Goal: Task Accomplishment & Management: Use online tool/utility

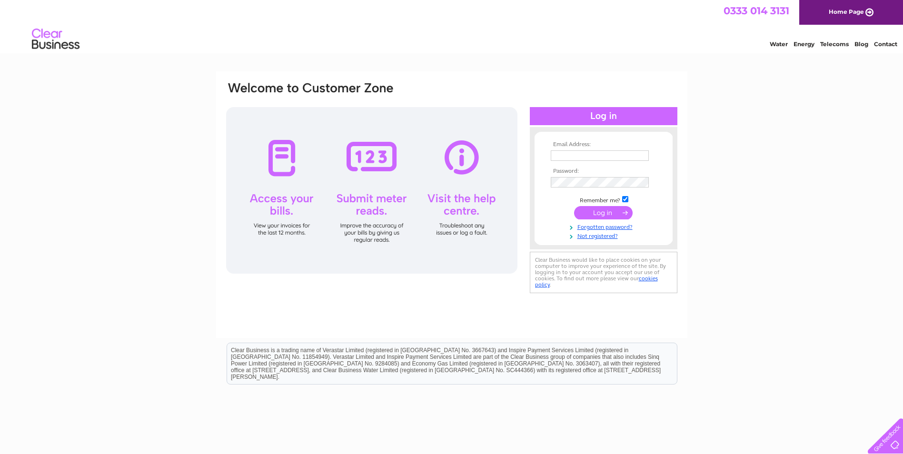
click at [564, 160] on input "text" at bounding box center [600, 155] width 98 height 10
type input "[EMAIL_ADDRESS][DOMAIN_NAME]"
click at [603, 213] on input "submit" at bounding box center [603, 212] width 59 height 13
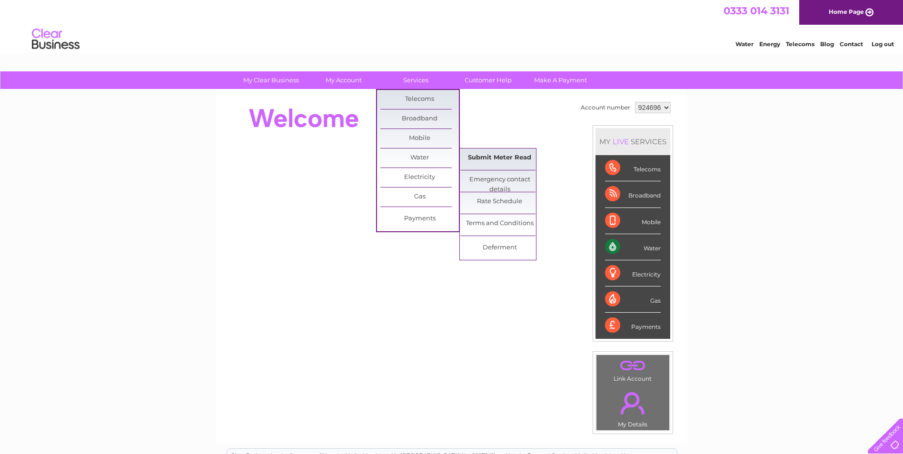
click at [514, 159] on link "Submit Meter Read" at bounding box center [499, 158] width 79 height 19
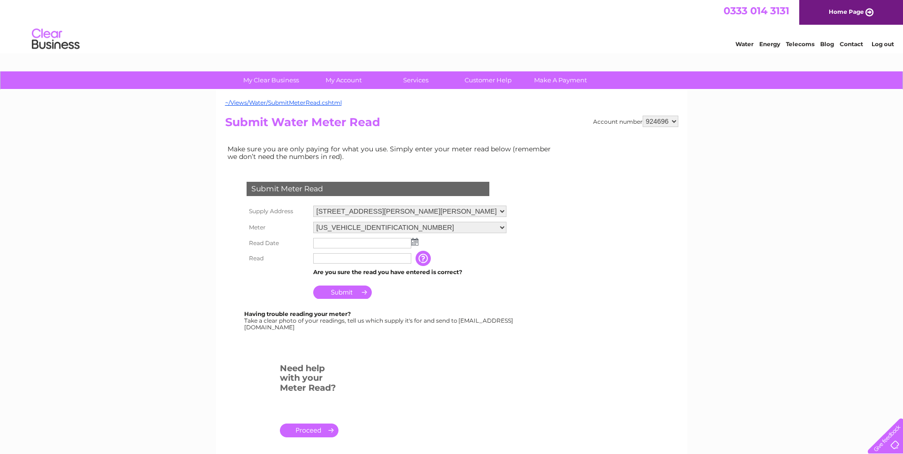
click at [414, 243] on img at bounding box center [414, 242] width 7 height 8
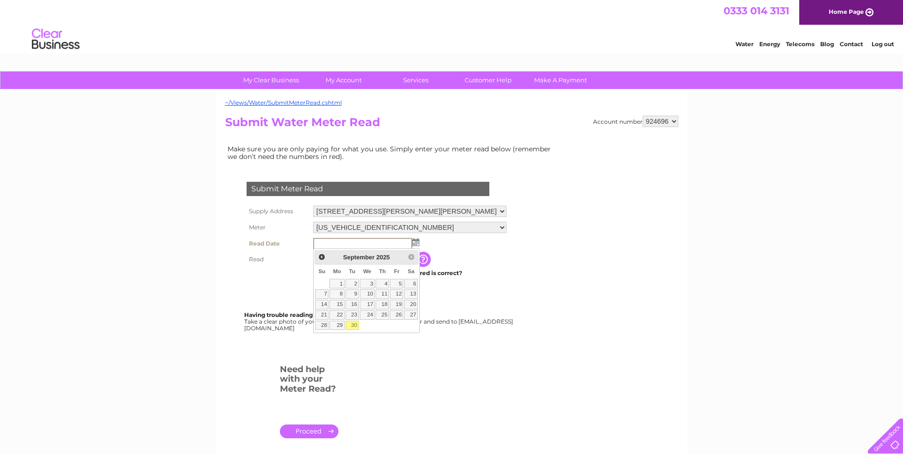
click at [354, 325] on link "30" at bounding box center [352, 326] width 13 height 10
type input "2025/09/30"
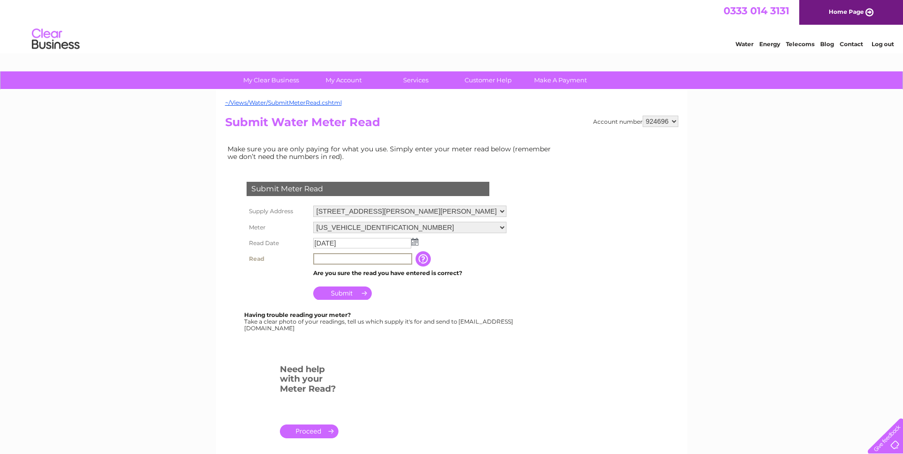
click at [320, 259] on input "text" at bounding box center [362, 258] width 99 height 11
type input "20644"
click at [334, 293] on input "Submit" at bounding box center [342, 292] width 59 height 13
